Goal: Task Accomplishment & Management: Manage account settings

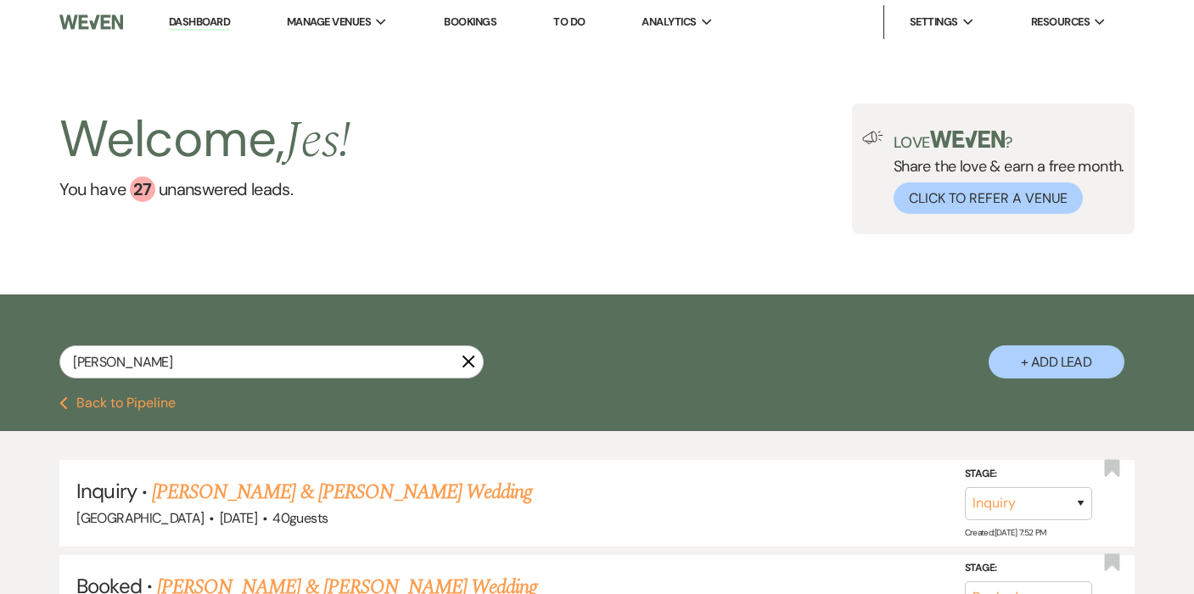
type input "[PERSON_NAME]"
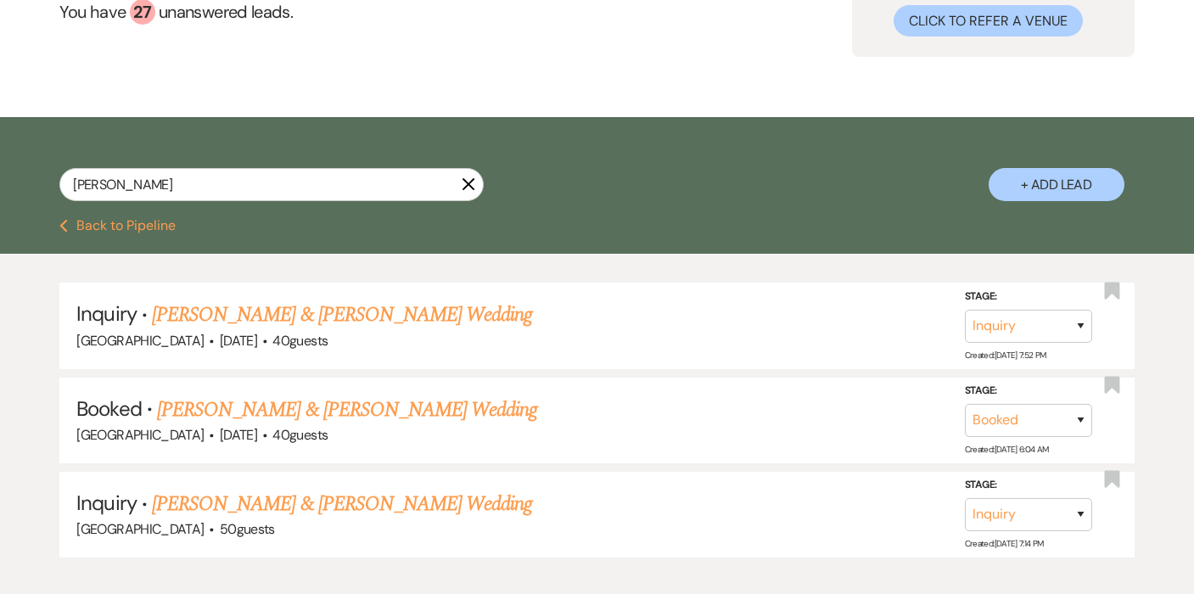
scroll to position [46, 0]
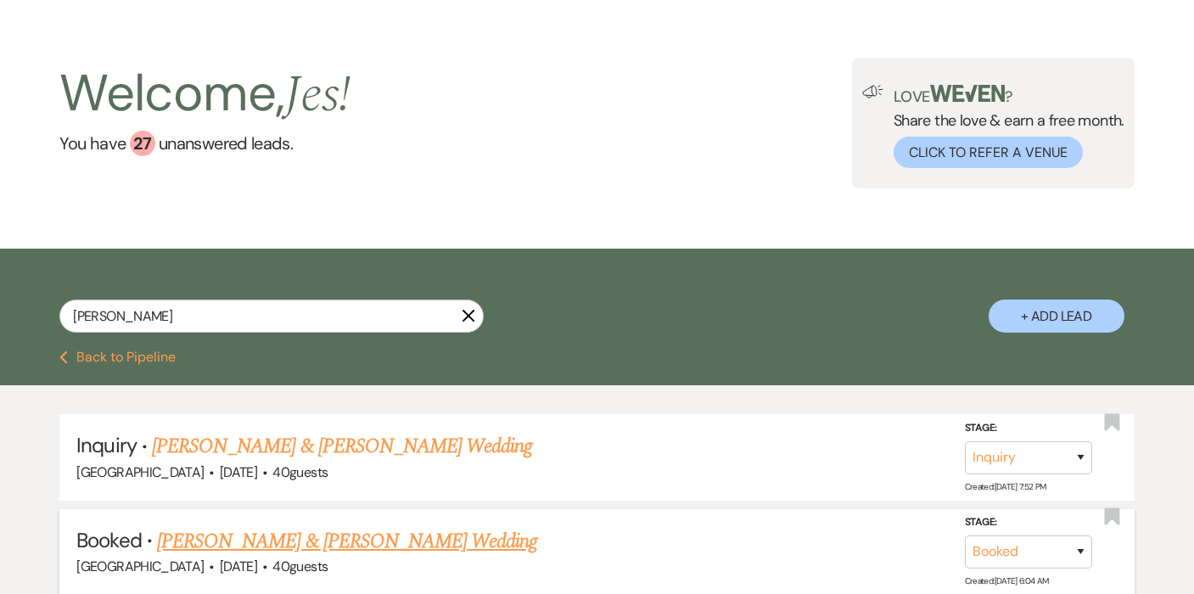
click at [417, 540] on link "Chris Remley & Maggie Adcock's Wedding" at bounding box center [347, 541] width 380 height 31
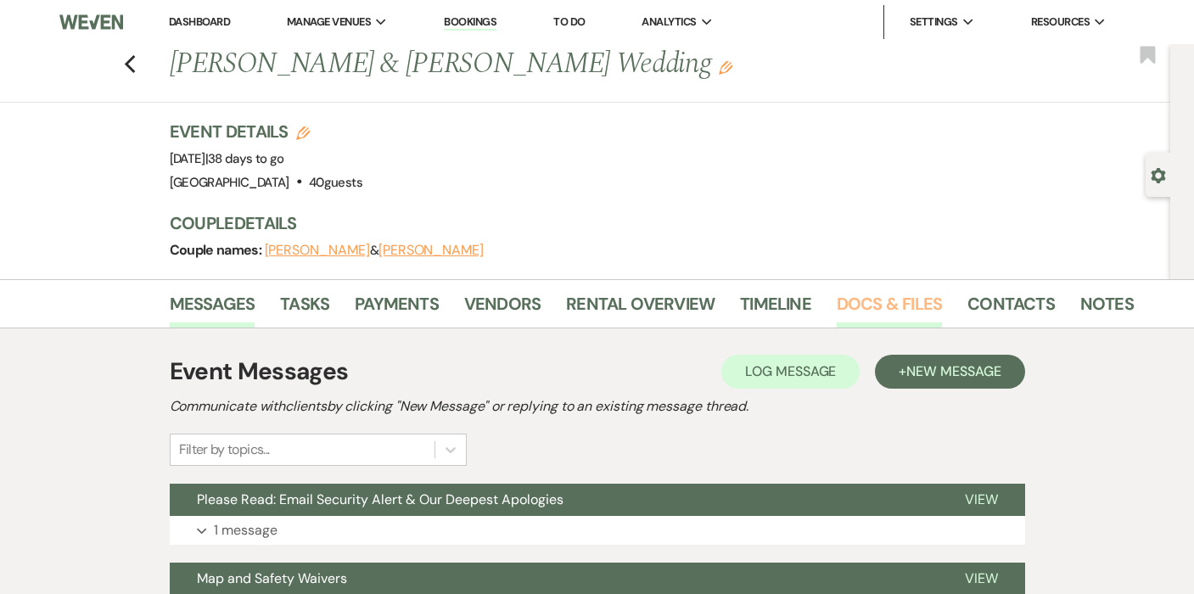
click at [851, 310] on link "Docs & Files" at bounding box center [889, 308] width 105 height 37
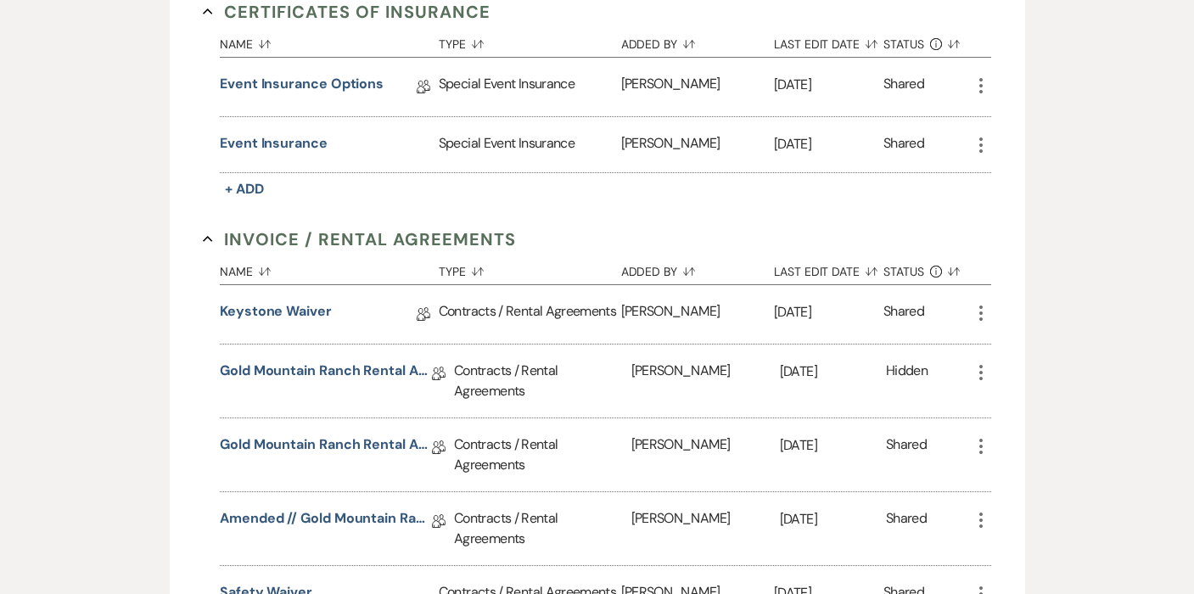
scroll to position [594, 0]
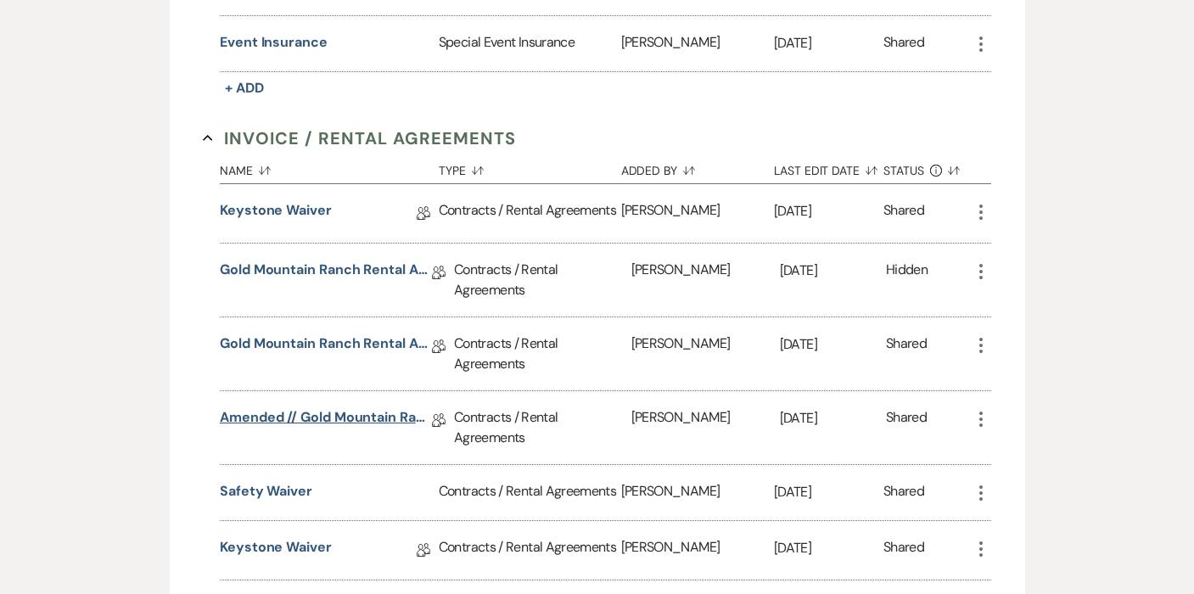
click at [294, 421] on link "Amended // Gold Mountain Ranch Rental Agreement" at bounding box center [326, 420] width 212 height 26
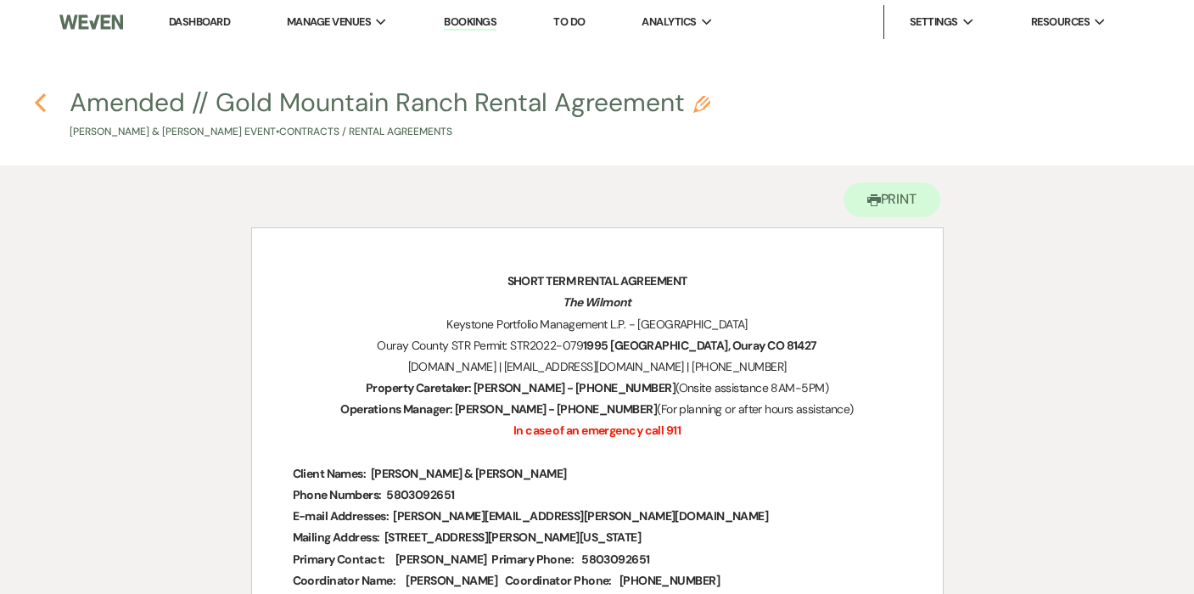
click at [42, 104] on icon "Previous" at bounding box center [40, 102] width 13 height 20
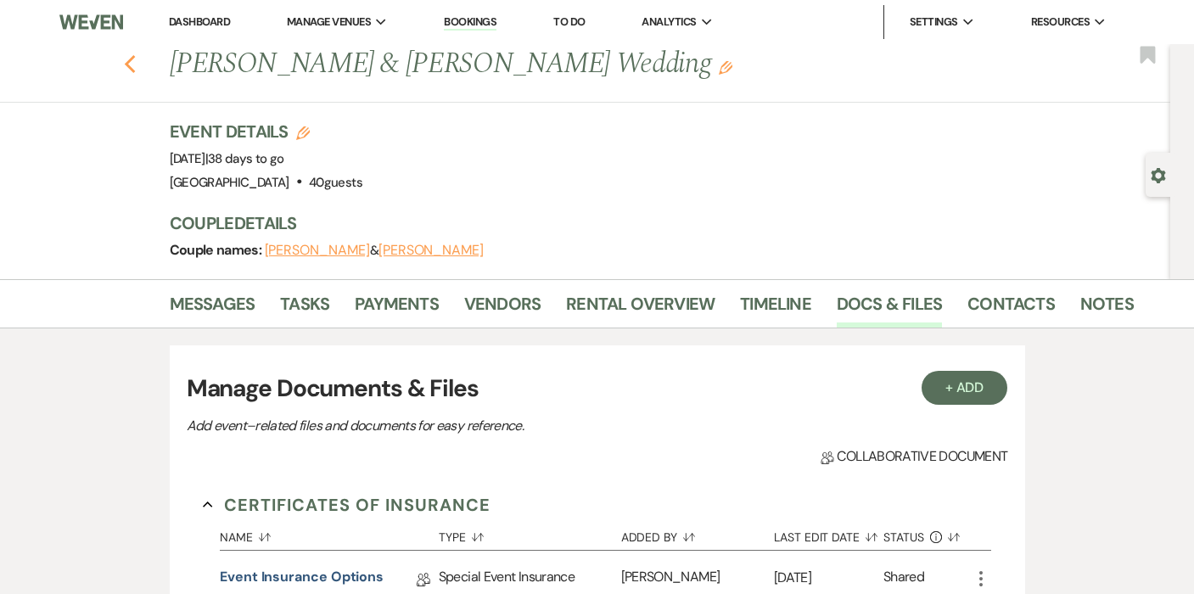
click at [134, 65] on icon "Previous" at bounding box center [130, 64] width 13 height 20
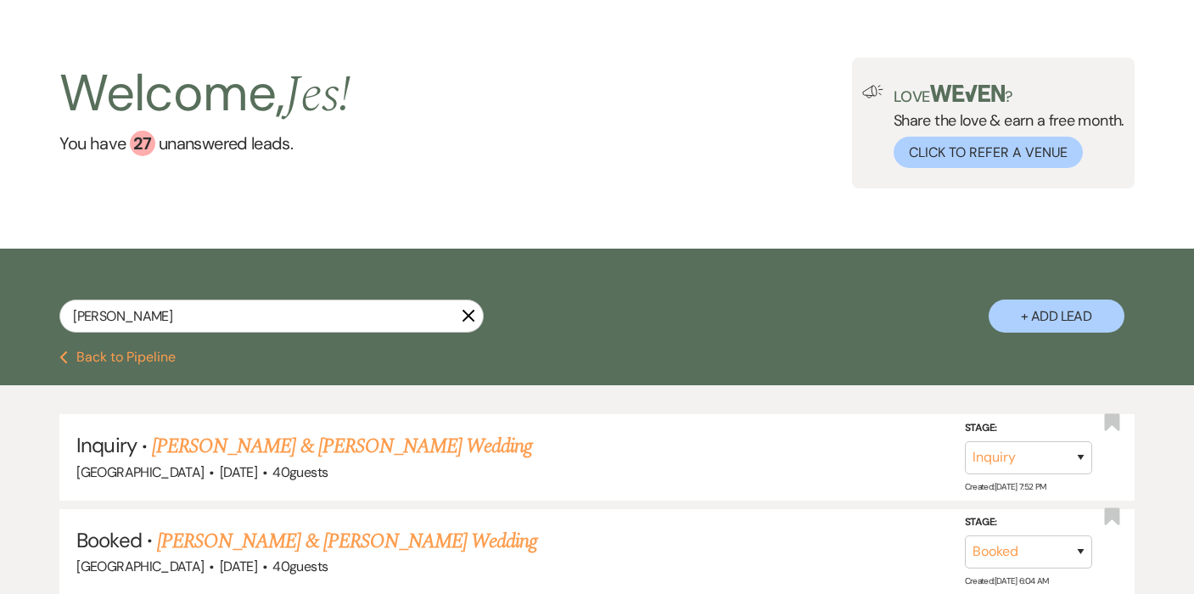
click at [467, 316] on icon "X" at bounding box center [469, 316] width 14 height 14
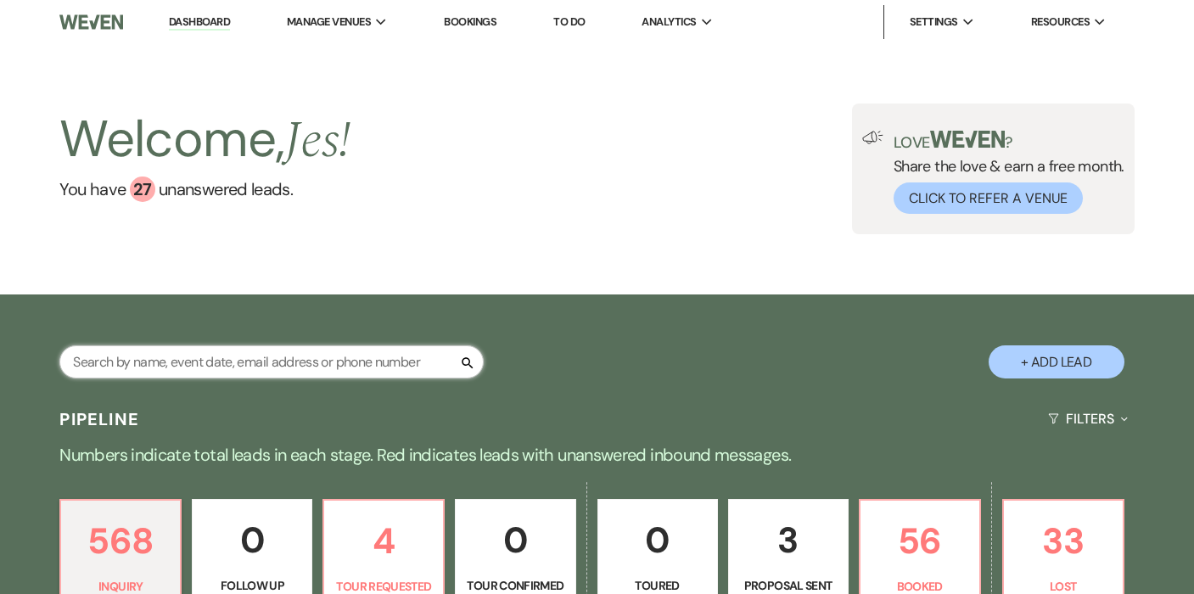
click at [244, 364] on input "text" at bounding box center [271, 361] width 424 height 33
type input "John"
select select "6"
select select "8"
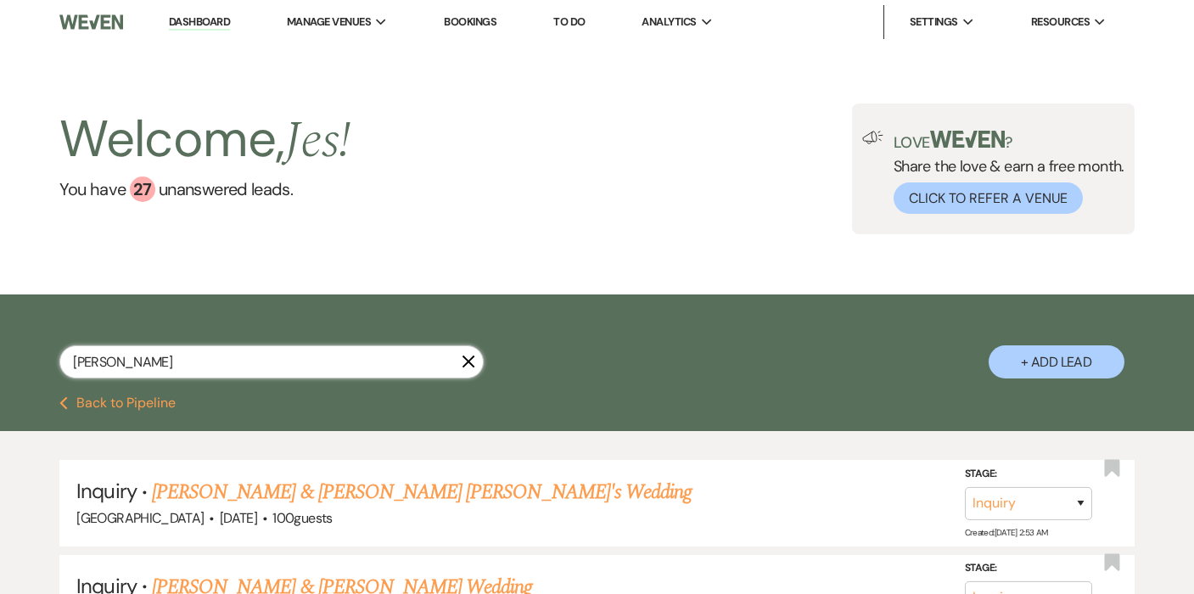
type input "John"
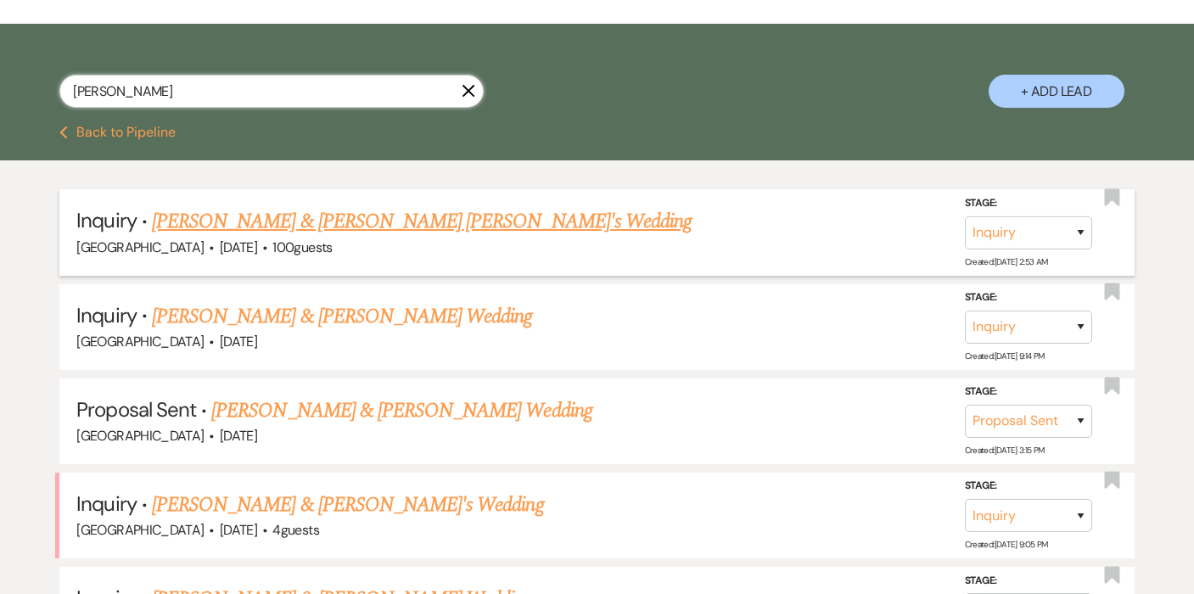
scroll to position [346, 0]
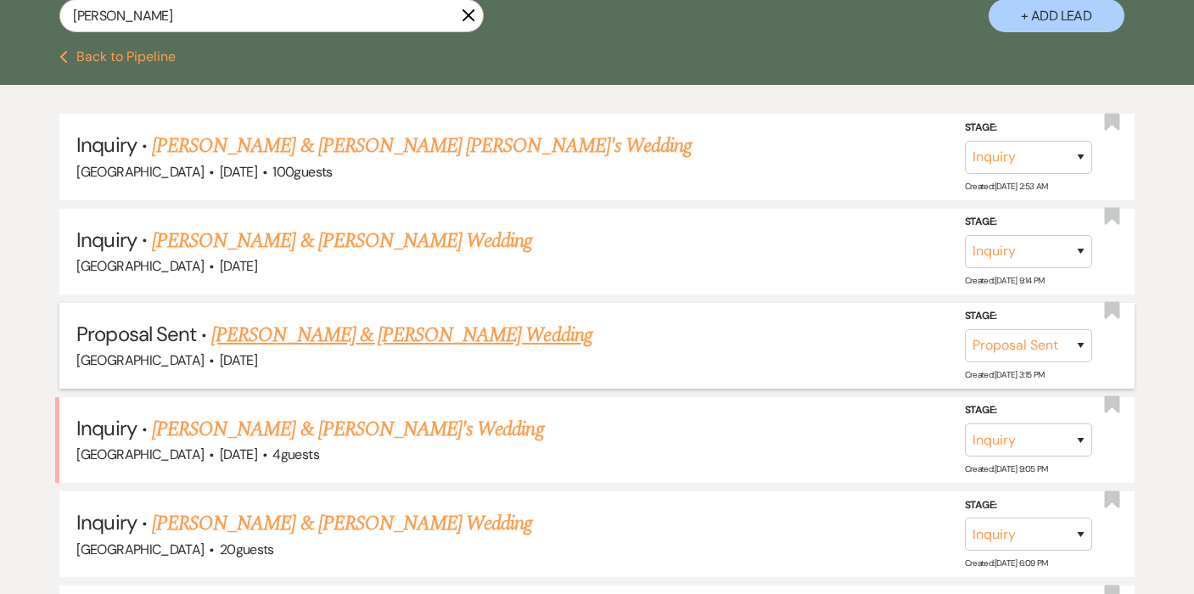
click at [359, 339] on link "Andrea Trenda & John Countryman's Wedding" at bounding box center [401, 335] width 380 height 31
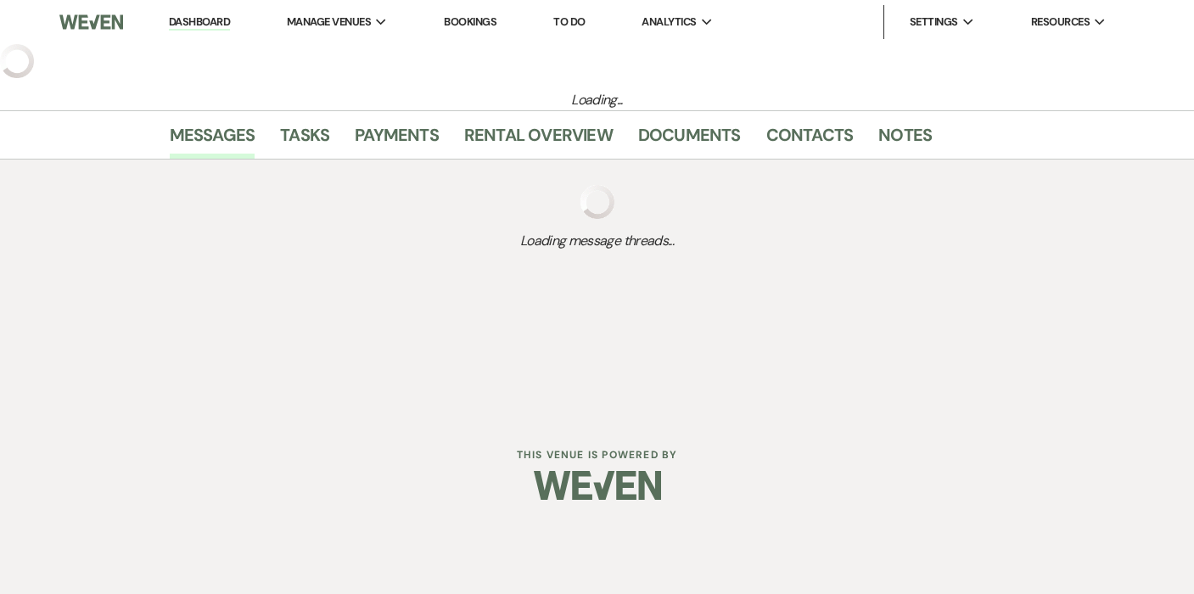
select select "6"
select select "5"
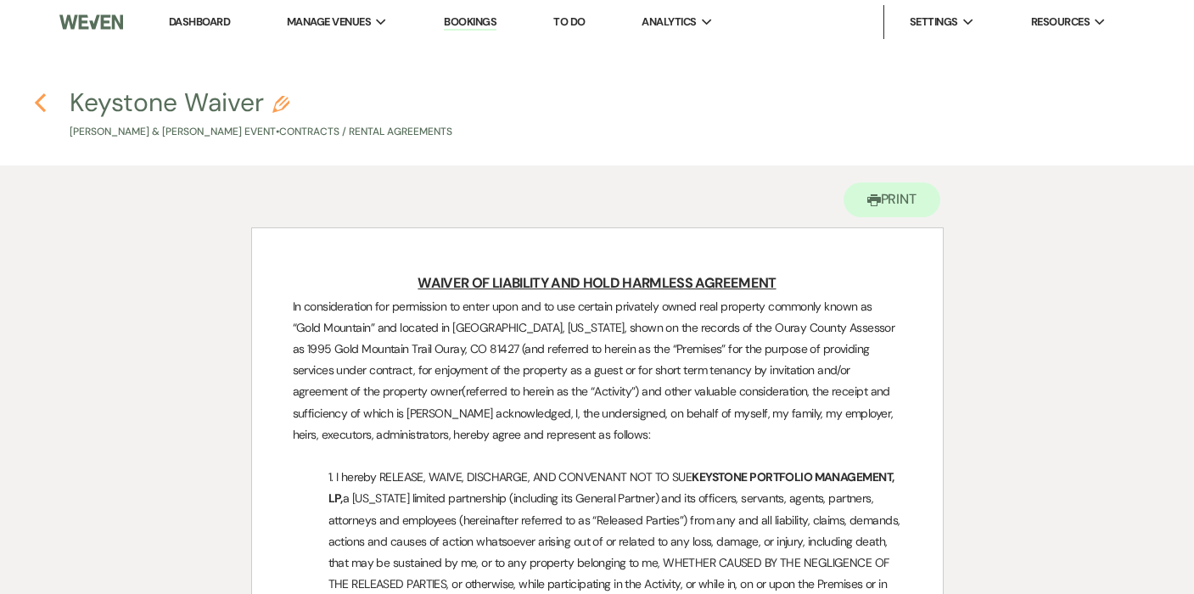
click at [36, 98] on icon "Previous" at bounding box center [40, 102] width 13 height 20
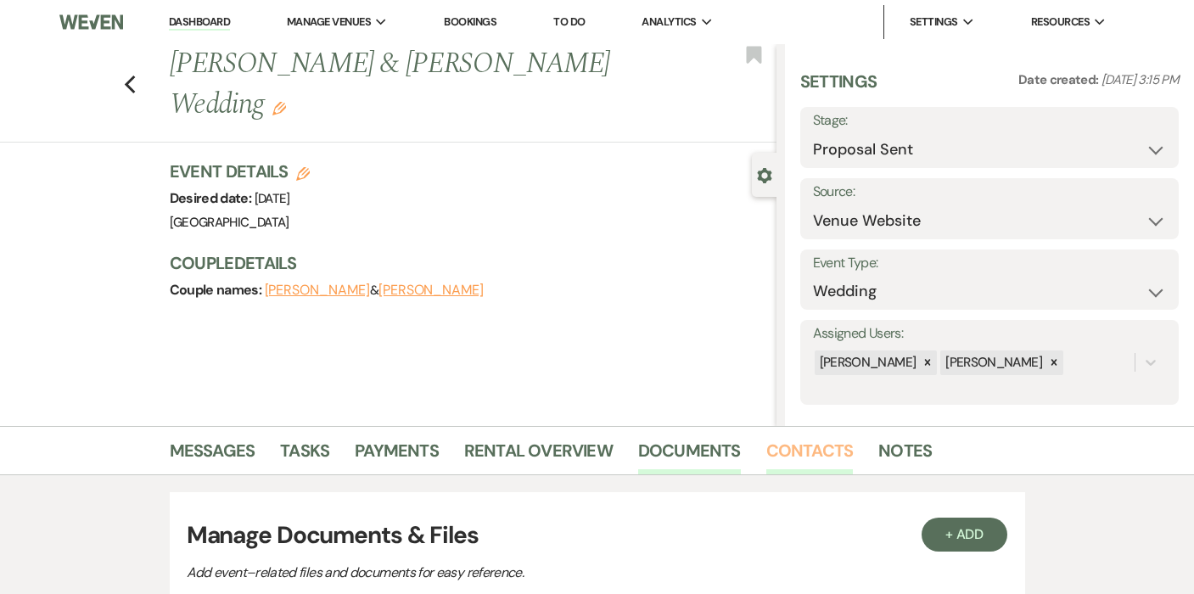
click at [818, 443] on link "Contacts" at bounding box center [809, 455] width 87 height 37
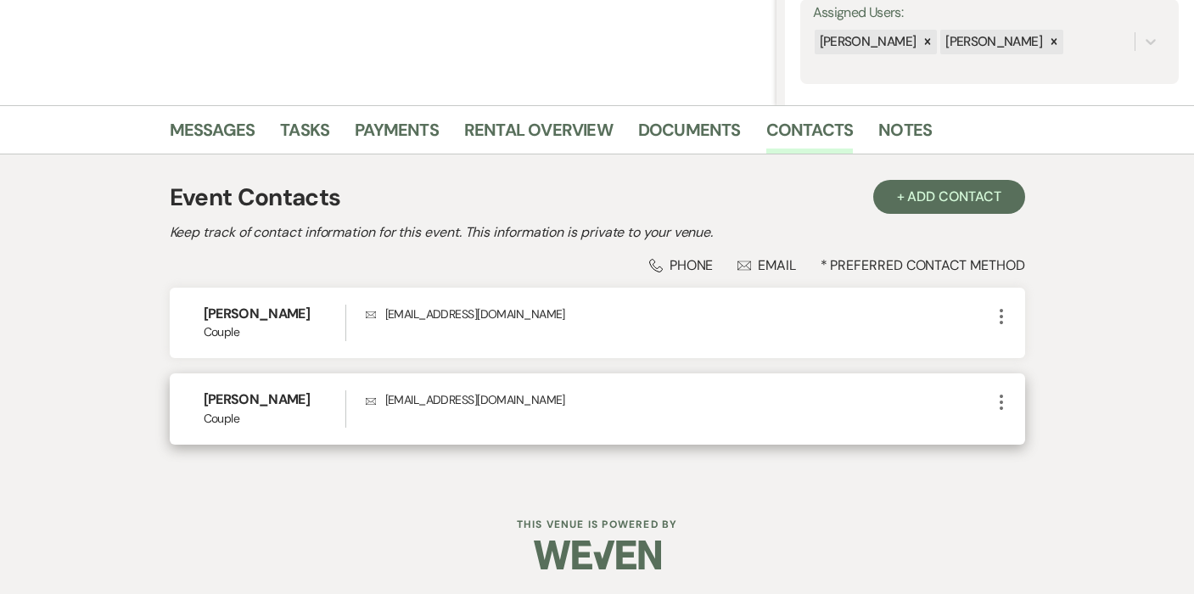
scroll to position [320, 0]
drag, startPoint x: 552, startPoint y: 403, endPoint x: 382, endPoint y: 401, distance: 170.6
click at [382, 401] on p "Envelope johncountryman@sbcglobal.net" at bounding box center [678, 400] width 625 height 19
copy p "johncountryman@sbcglobal.net"
